Goal: Information Seeking & Learning: Find specific page/section

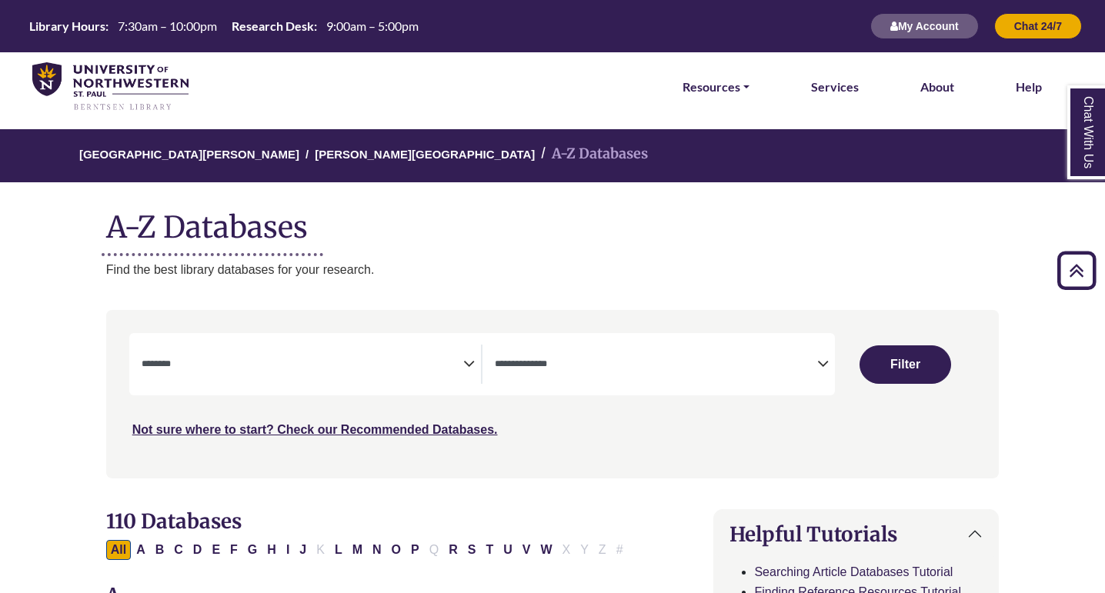
select select "Database Subject Filter"
select select "Database Types Filter"
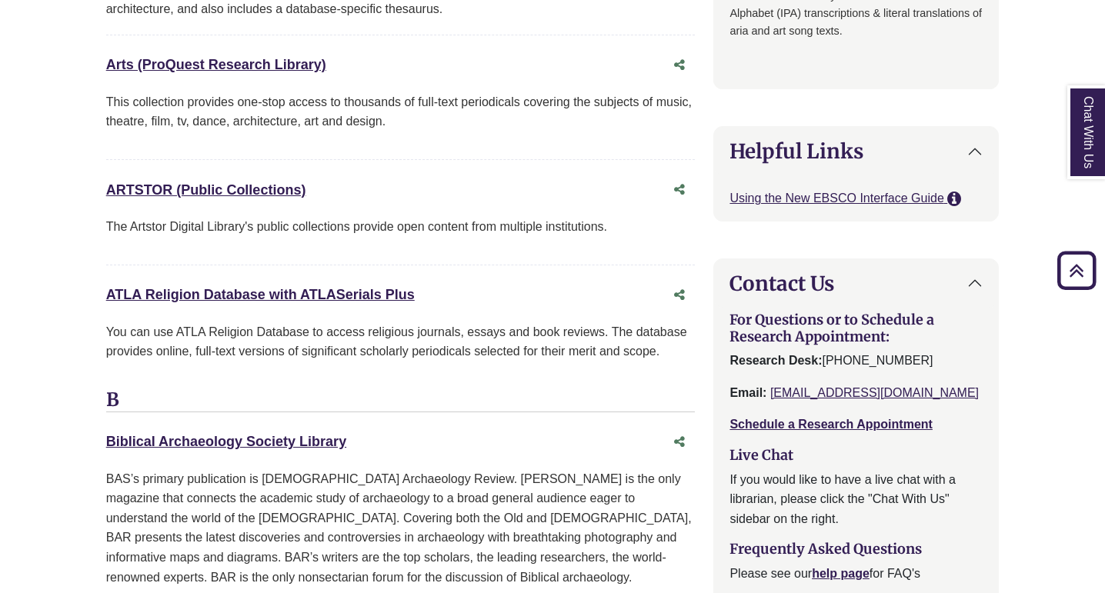
scroll to position [1437, 0]
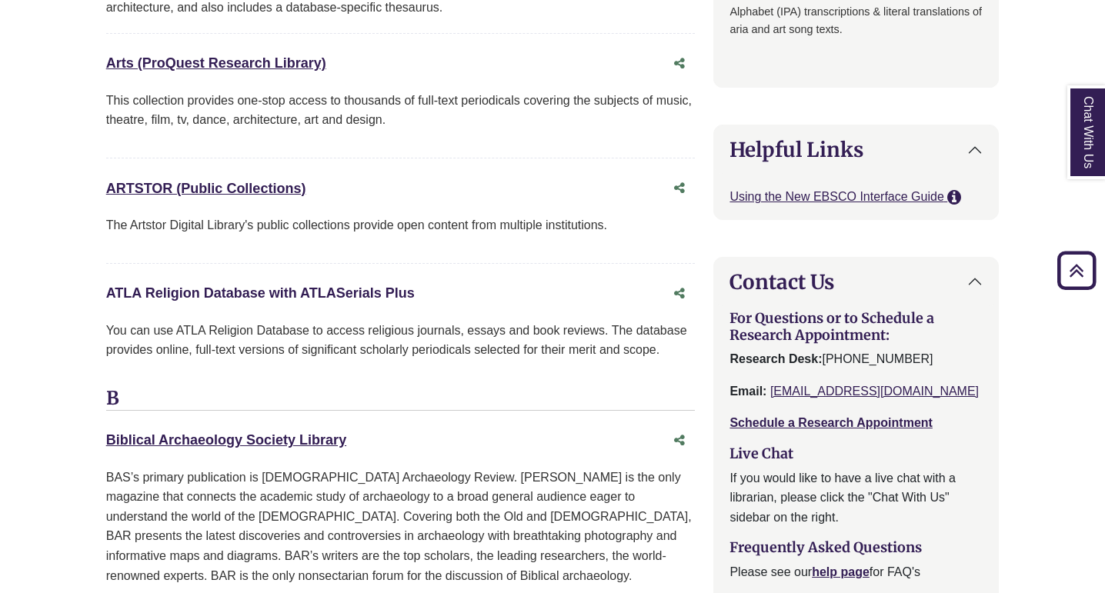
click at [295, 285] on link "ATLA Religion Database with ATLASerials Plus This link opens in a new window" at bounding box center [260, 292] width 309 height 15
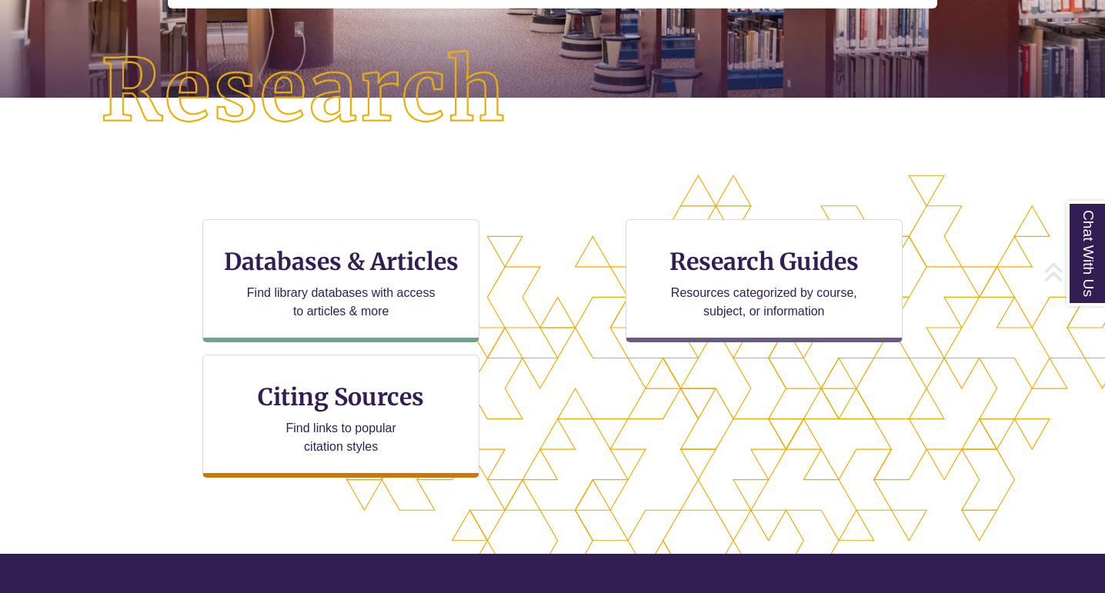
scroll to position [347, 0]
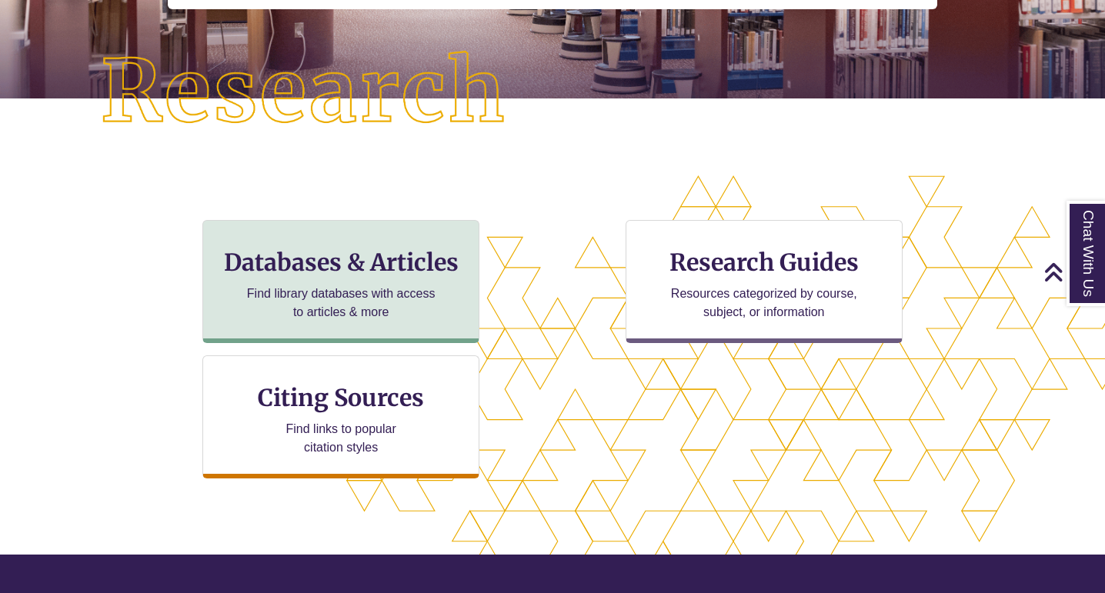
click at [338, 248] on h3 "Databases & Articles" at bounding box center [340, 262] width 251 height 29
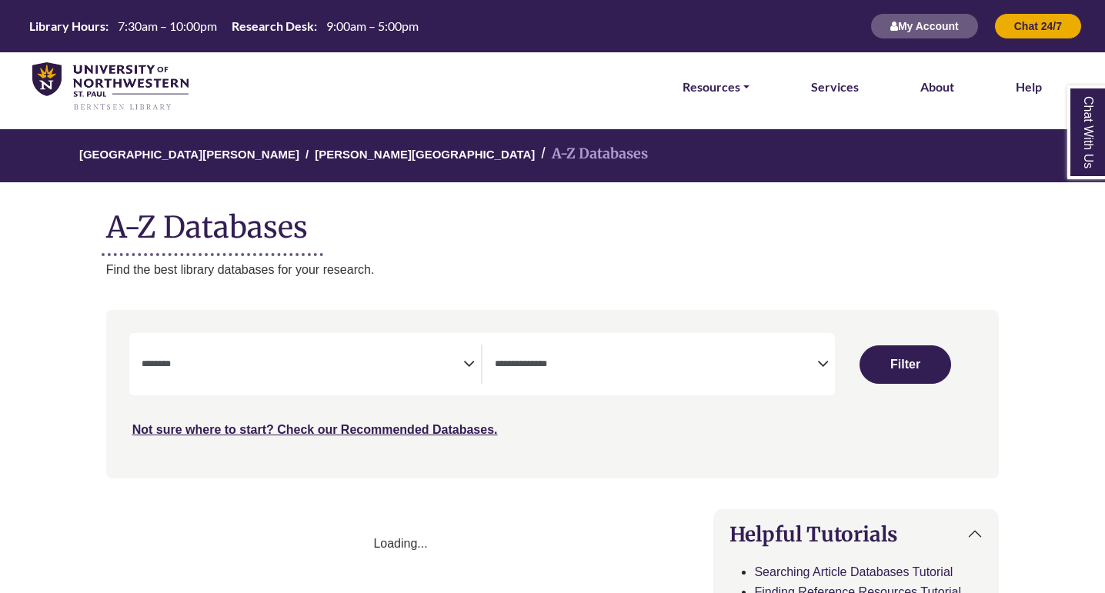
select select "Database Subject Filter"
select select "Database Types Filter"
select select "Database Subject Filter"
select select "Database Types Filter"
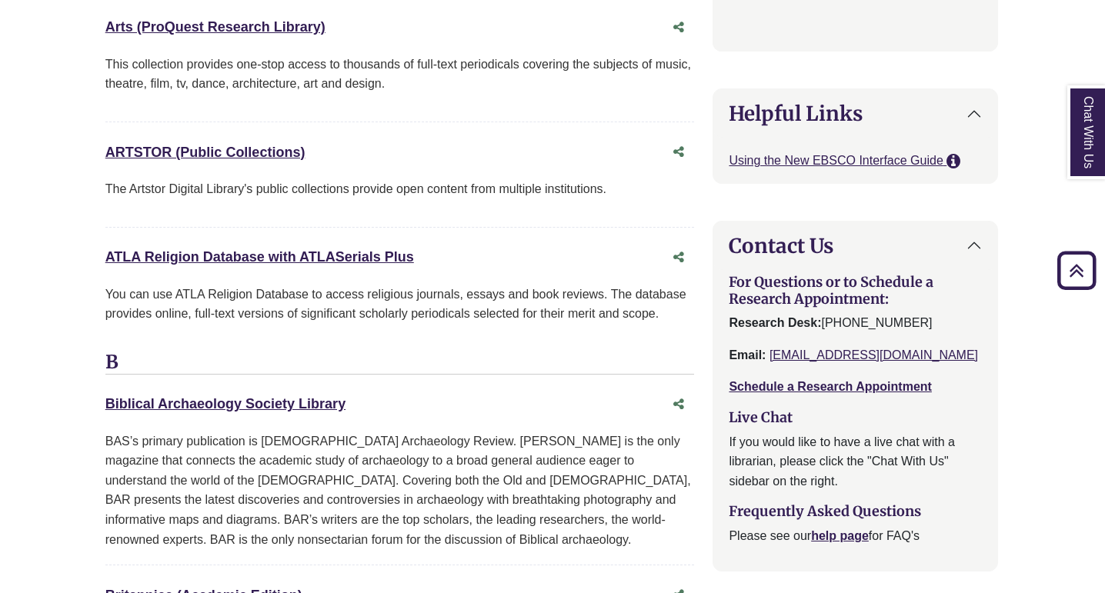
scroll to position [1474, 1]
click at [676, 250] on icon "Share this database" at bounding box center [678, 256] width 11 height 12
type input "**********"
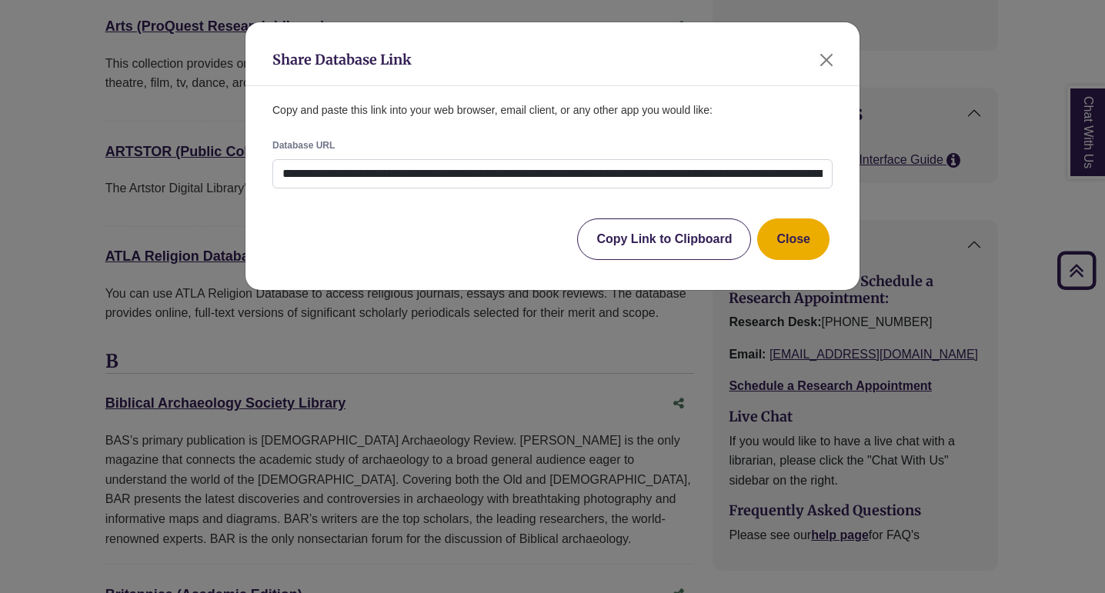
click at [672, 252] on button "Copy Link to Clipboard" at bounding box center [664, 240] width 174 height 42
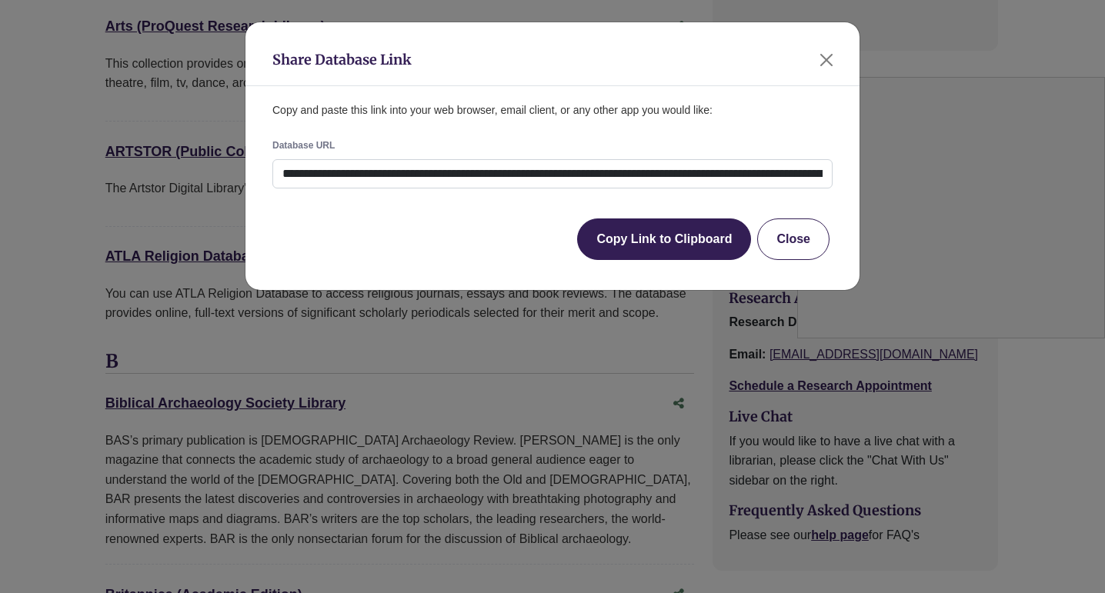
click at [798, 237] on button "Close" at bounding box center [793, 240] width 72 height 42
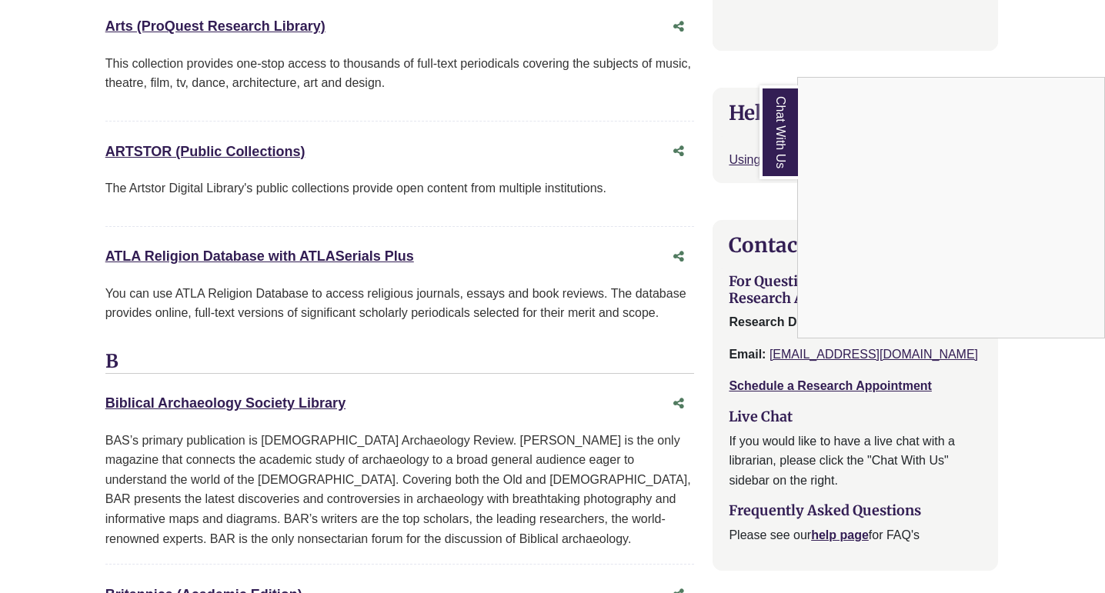
click at [290, 283] on div "Chat With Us" at bounding box center [552, 296] width 1105 height 593
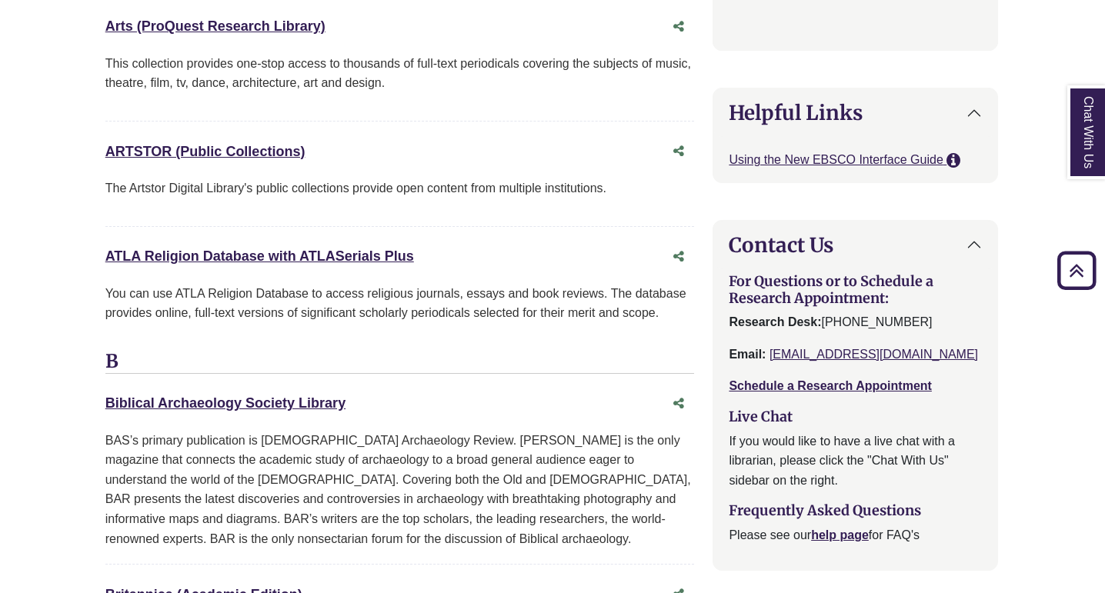
click at [407, 389] on div "Biblical Archaeology Society Library This link opens in a new window" at bounding box center [399, 403] width 589 height 29
click at [473, 252] on div "ATLA Religion Database with ATLASerials Plus This link opens in a new window" at bounding box center [384, 256] width 559 height 22
click at [391, 287] on p "You can use ATLA Religion Database to access religious journals, essays and boo…" at bounding box center [399, 303] width 589 height 39
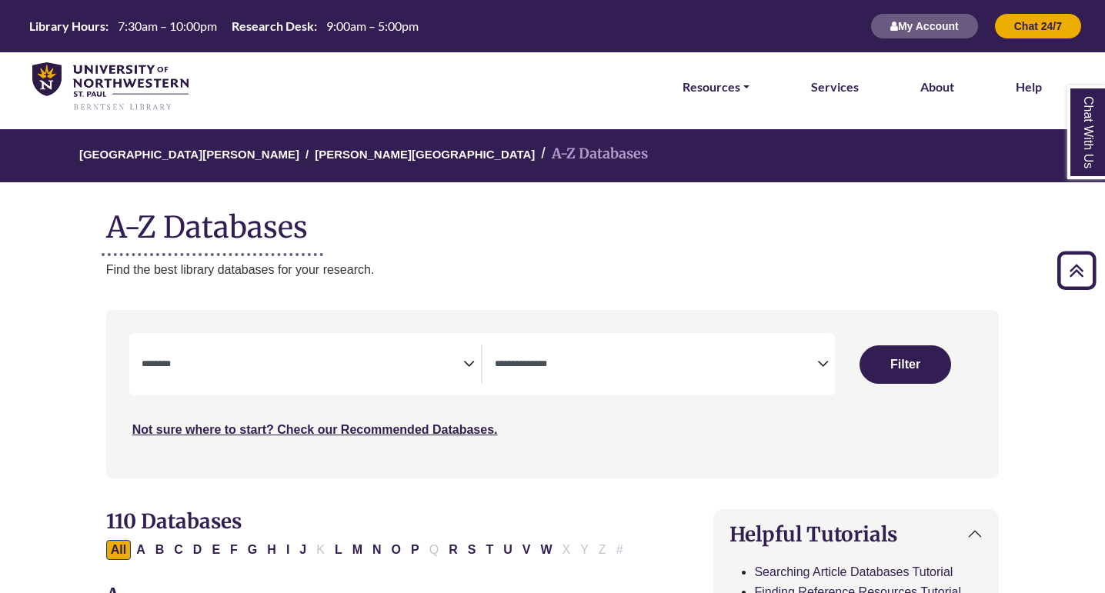
select select "Database Subject Filter"
select select "Database Types Filter"
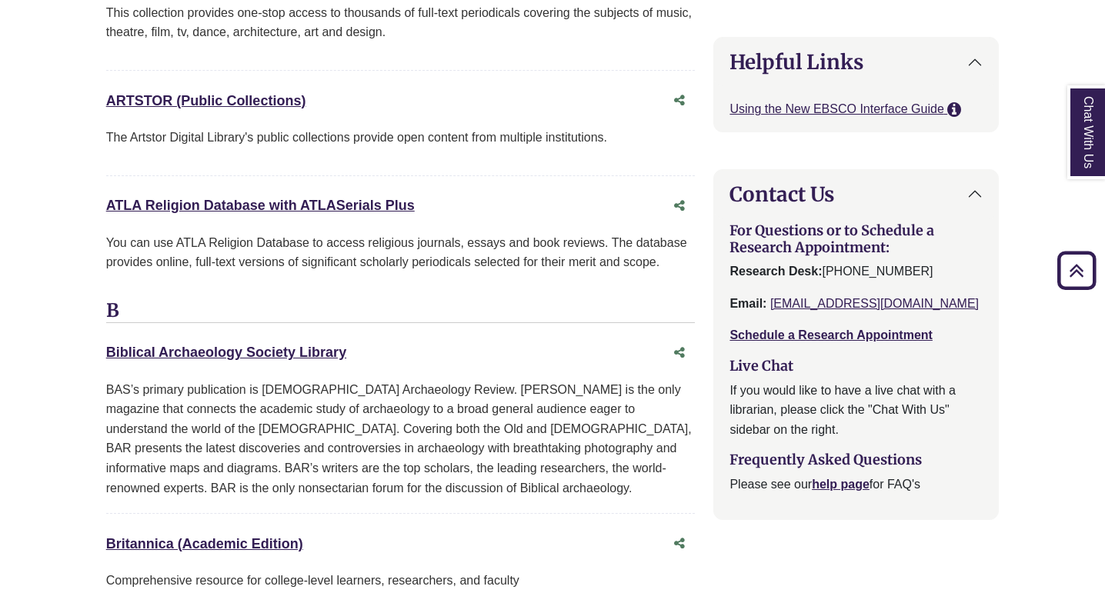
click at [264, 198] on link "ATLA Religion Database with ATLASerials Plus This link opens in a new window" at bounding box center [260, 205] width 309 height 15
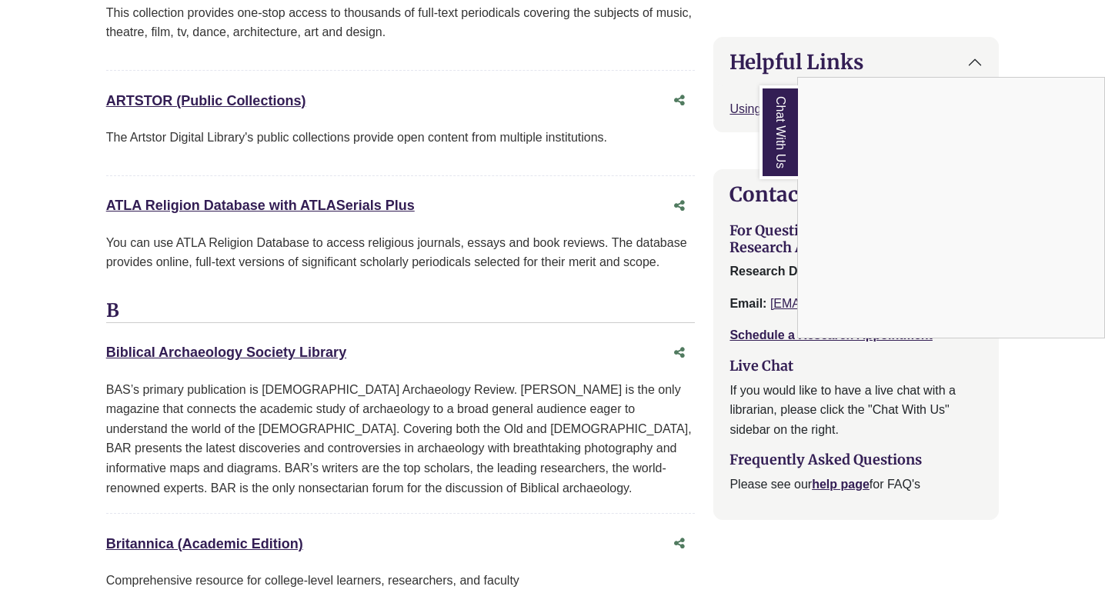
click at [297, 198] on div "Chat With Us" at bounding box center [552, 296] width 1105 height 593
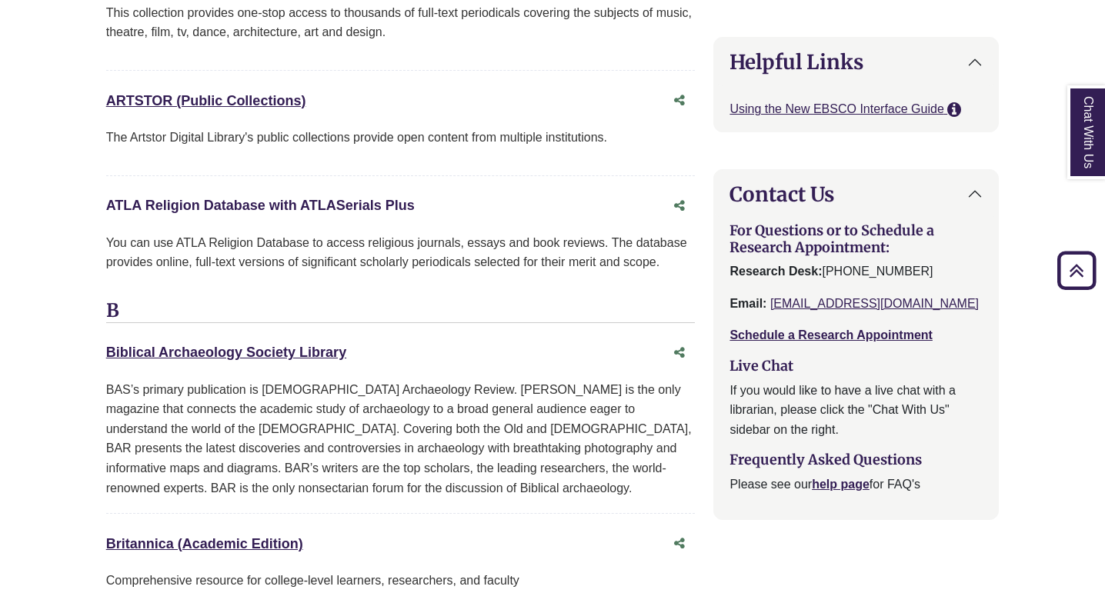
click at [306, 198] on link "ATLA Religion Database with ATLASerials Plus This link opens in a new window" at bounding box center [260, 205] width 309 height 15
click at [239, 198] on link "ATLA Religion Database with ATLASerials Plus This link opens in a new window" at bounding box center [260, 205] width 309 height 15
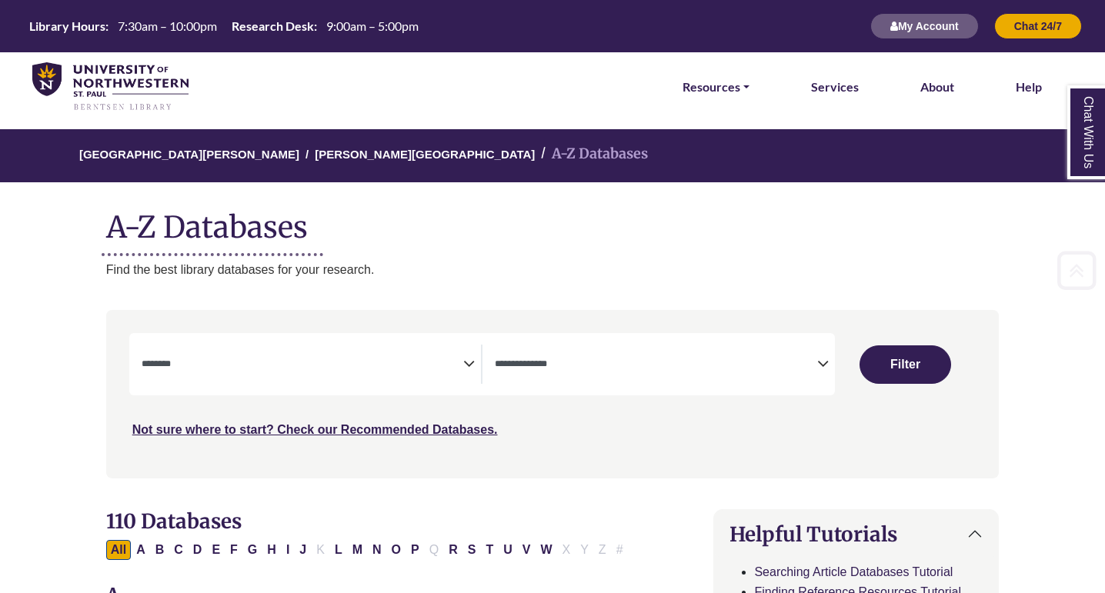
scroll to position [0, 0]
click at [743, 82] on link "Resources" at bounding box center [716, 87] width 67 height 20
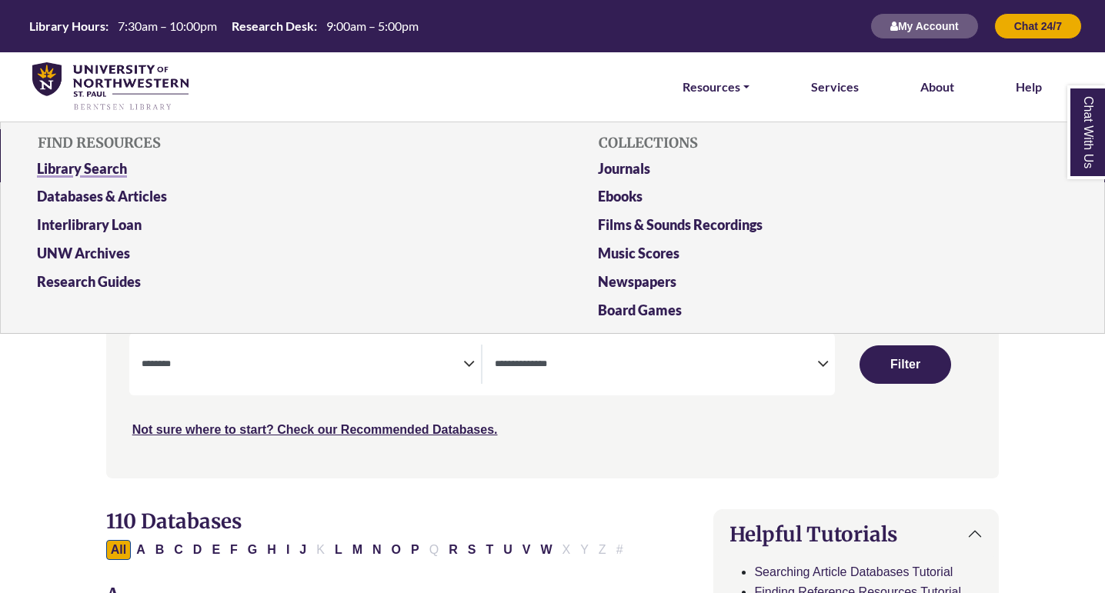
click at [45, 165] on link "Library Search" at bounding box center [271, 172] width 493 height 28
